Goal: Information Seeking & Learning: Check status

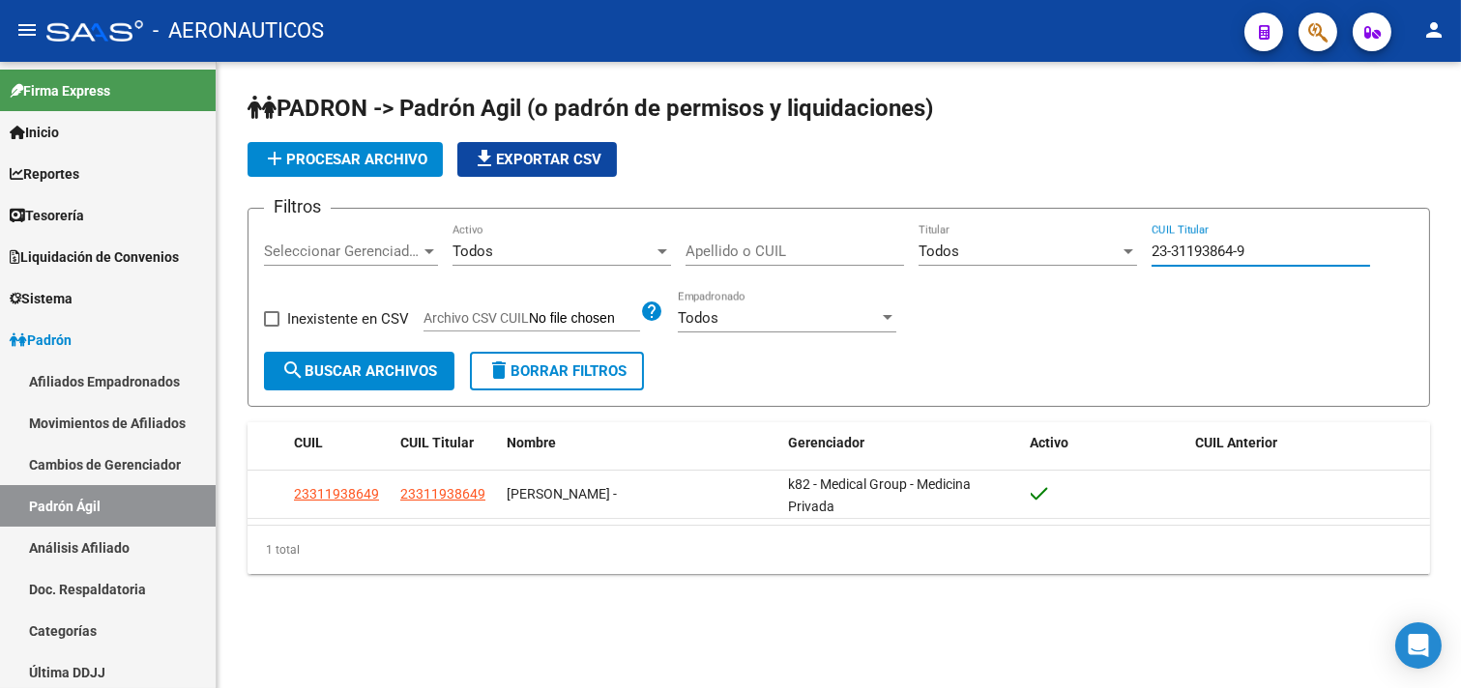
click at [1152, 248] on input "23-31193864-9" at bounding box center [1260, 251] width 218 height 17
paste input "0-12661152"
click at [367, 381] on button "search Buscar Archivos" at bounding box center [359, 371] width 190 height 39
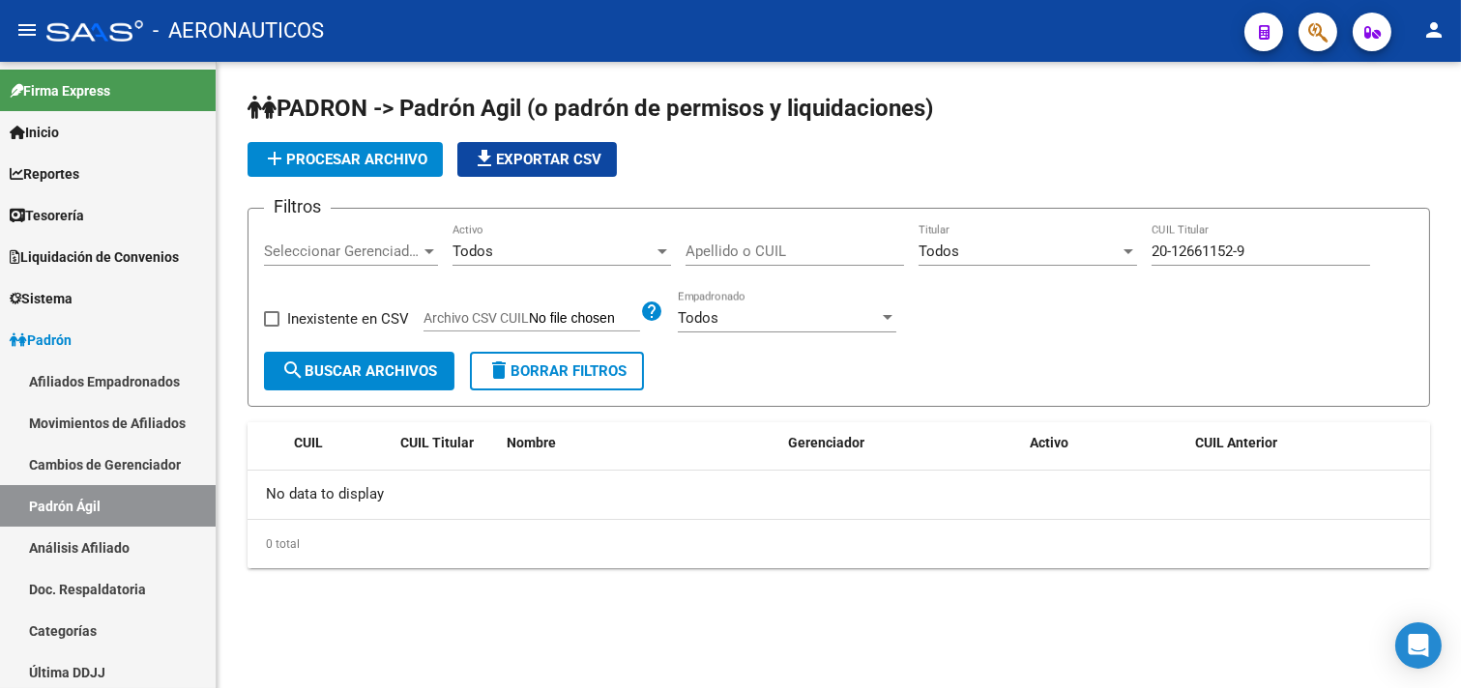
click at [1153, 251] on input "20-12661152-9" at bounding box center [1260, 251] width 218 height 17
paste input "33090402-0"
type input "20-33090402-0"
click at [392, 375] on span "search Buscar Archivos" at bounding box center [359, 371] width 156 height 17
drag, startPoint x: 1249, startPoint y: 248, endPoint x: 1038, endPoint y: 257, distance: 210.9
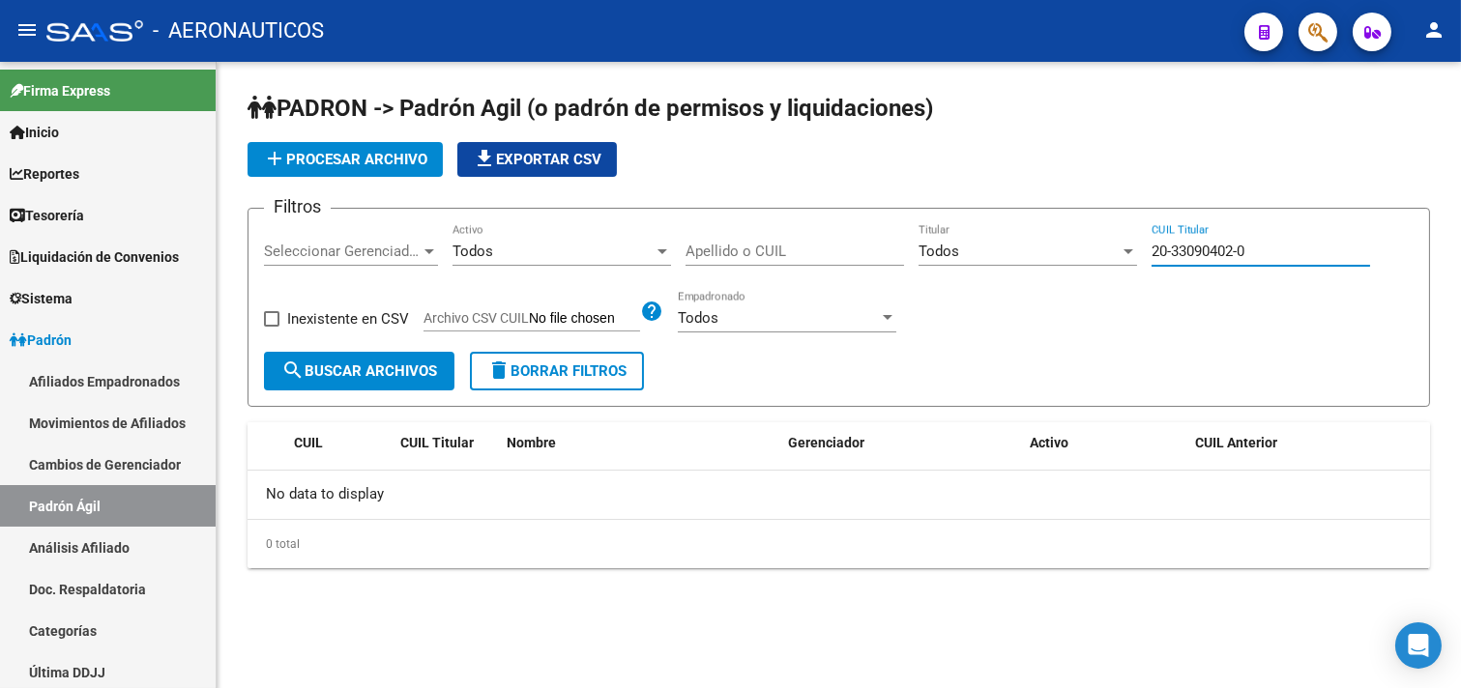
click at [1038, 257] on div "Filtros Seleccionar Gerenciador Seleccionar Gerenciador Todos Activo Apellido o…" at bounding box center [839, 288] width 1150 height 128
click at [712, 252] on input "Apellido o CUIL" at bounding box center [794, 251] width 218 height 17
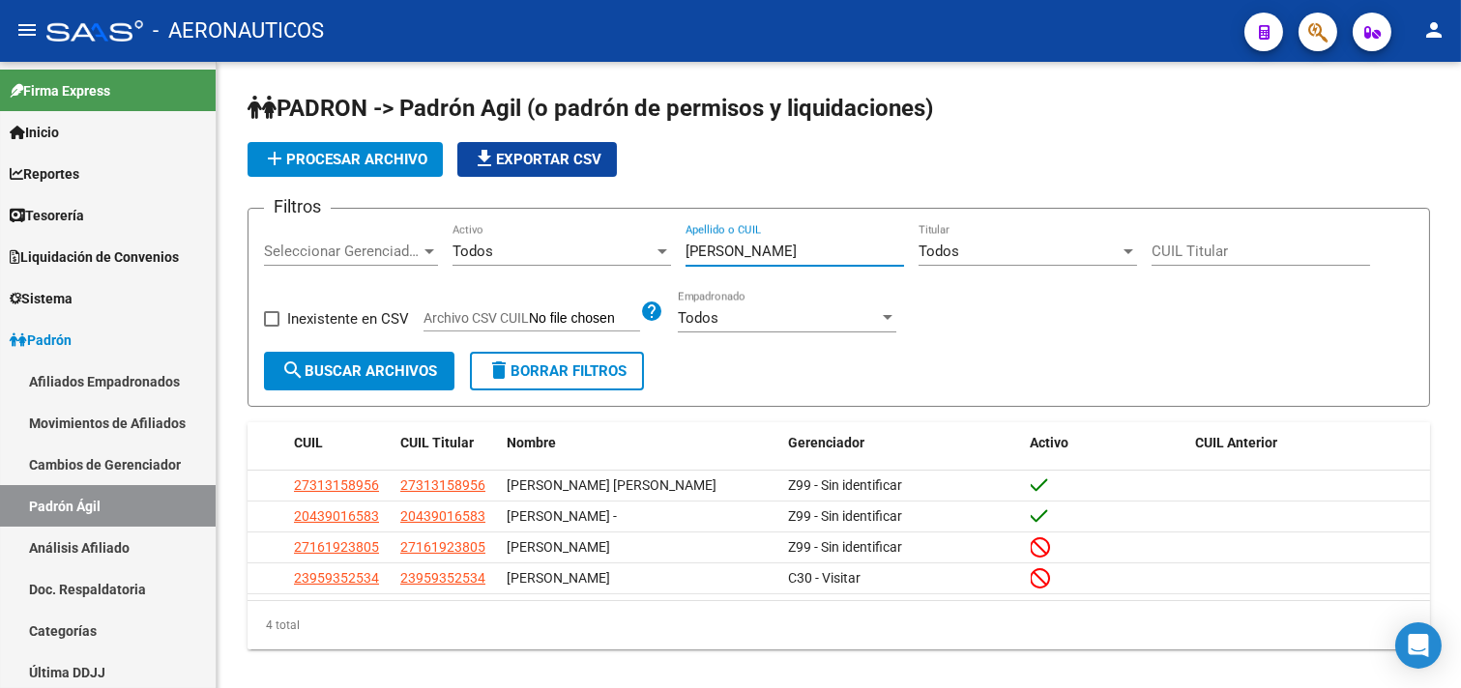
type input "[PERSON_NAME]"
